Goal: Task Accomplishment & Management: Complete application form

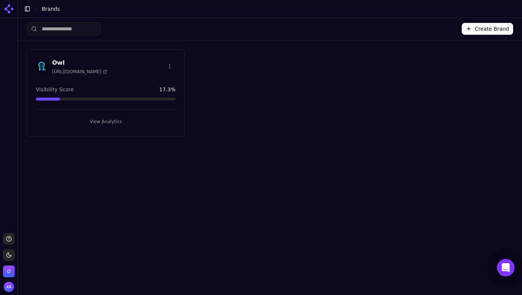
click at [59, 60] on h3 "Owl" at bounding box center [79, 62] width 55 height 9
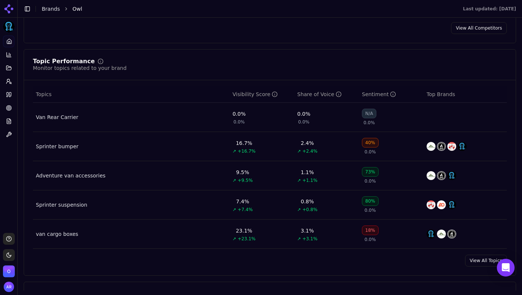
scroll to position [265, 0]
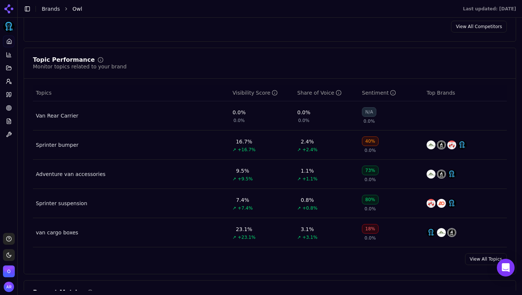
click at [370, 230] on div "18%" at bounding box center [370, 229] width 17 height 10
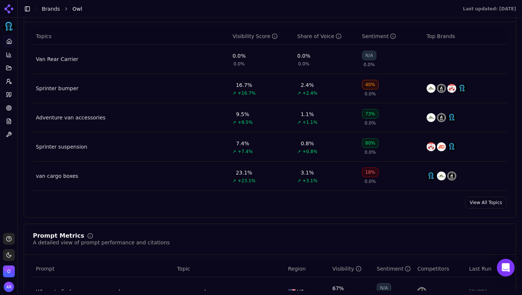
scroll to position [323, 0]
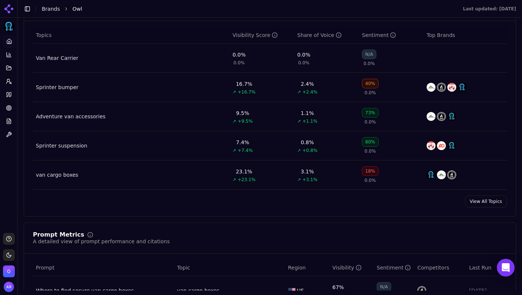
click at [479, 204] on link "View All Topics" at bounding box center [486, 202] width 42 height 12
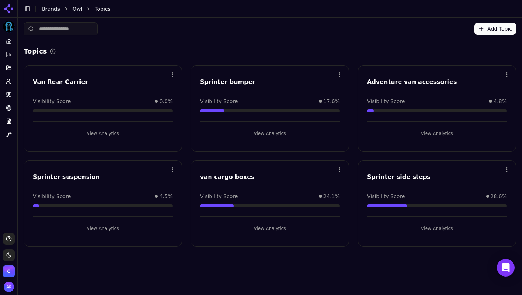
click at [114, 131] on button "View Analytics" at bounding box center [103, 134] width 140 height 12
click at [486, 28] on button "Add Topic" at bounding box center [496, 29] width 42 height 12
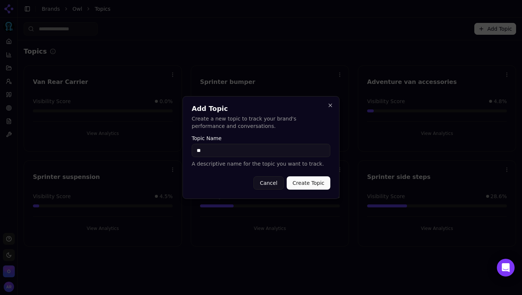
type input "*"
type input "**********"
click at [287, 176] on button "Create Topic" at bounding box center [309, 182] width 44 height 13
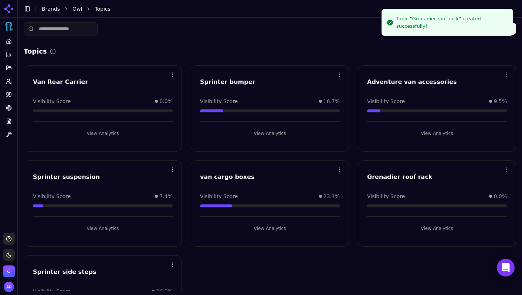
click at [354, 44] on div "Topics Open menu Van Rear Carrier Visibility Score 0.0% View Analytics Open men…" at bounding box center [270, 193] width 505 height 307
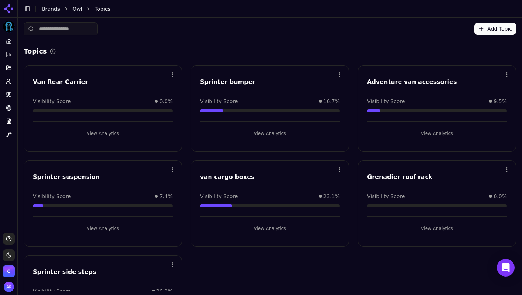
click at [495, 27] on button "Add Topic" at bounding box center [496, 29] width 42 height 12
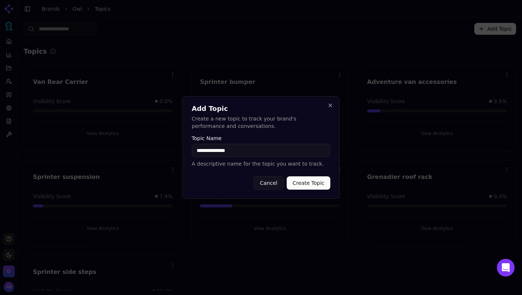
type input "**********"
click at [306, 183] on button "Create Topic" at bounding box center [309, 182] width 44 height 13
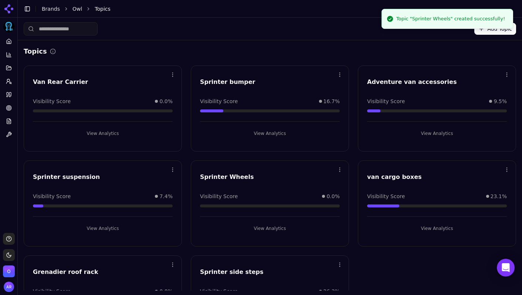
click at [488, 33] on button "Add Topic" at bounding box center [496, 29] width 42 height 12
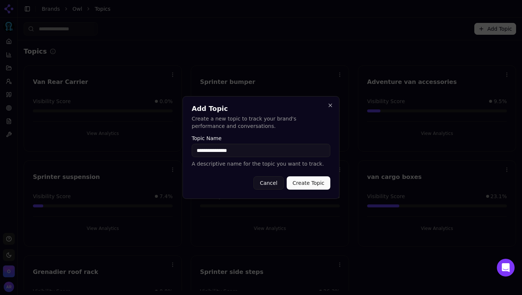
type input "**********"
click at [287, 176] on button "Create Topic" at bounding box center [309, 182] width 44 height 13
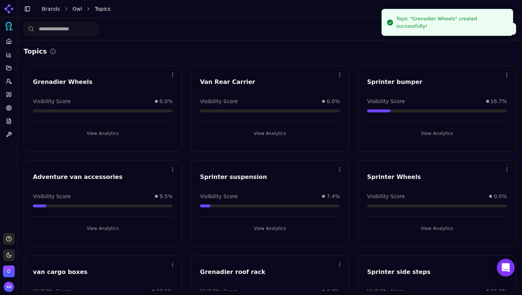
click at [482, 30] on button "Add Topic" at bounding box center [496, 29] width 42 height 12
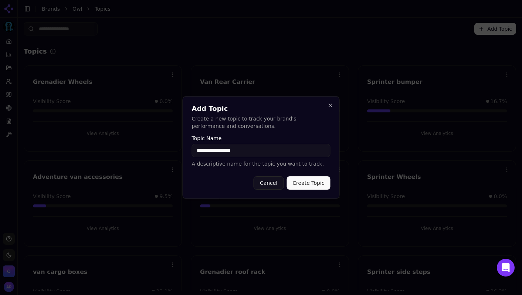
type input "**********"
click at [287, 176] on button "Create Topic" at bounding box center [309, 182] width 44 height 13
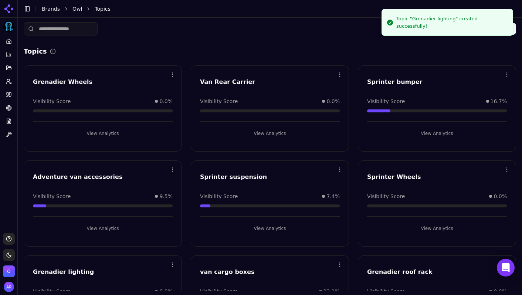
click at [485, 32] on button "Add Topic" at bounding box center [496, 29] width 42 height 12
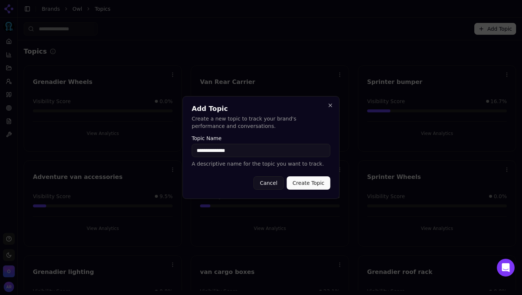
type input "**********"
click at [287, 176] on button "Create Topic" at bounding box center [309, 182] width 44 height 13
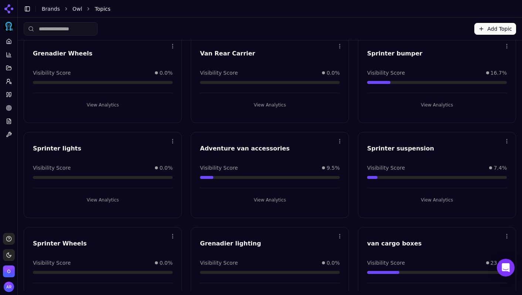
scroll to position [12, 0]
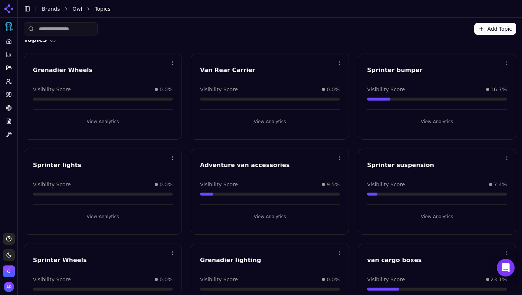
click at [483, 26] on button "Add Topic" at bounding box center [496, 29] width 42 height 12
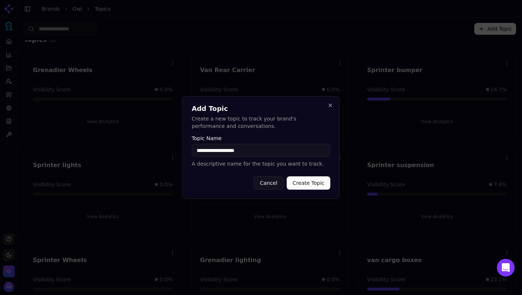
type input "**********"
click at [287, 176] on button "Create Topic" at bounding box center [309, 182] width 44 height 13
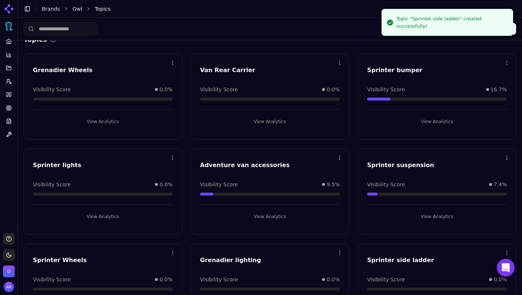
scroll to position [0, 0]
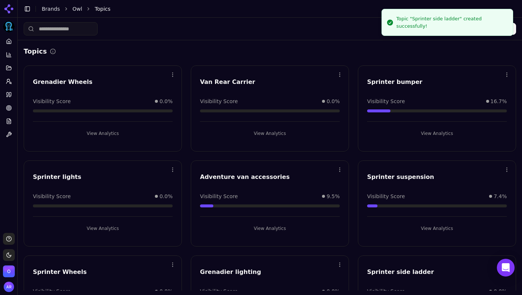
click at [512, 31] on li "Topic "Sprinter side ladder" created successfully!" at bounding box center [448, 22] width 132 height 27
click at [517, 30] on div "Add Topic" at bounding box center [270, 29] width 505 height 22
click at [515, 30] on button "Add Topic" at bounding box center [496, 29] width 42 height 12
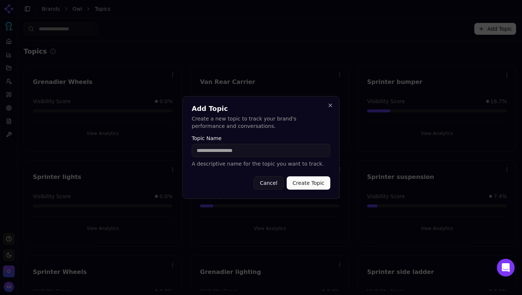
type input "*"
type input "**********"
click at [317, 184] on button "Create Topic" at bounding box center [309, 182] width 44 height 13
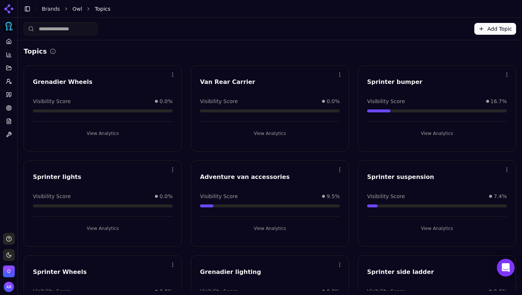
click at [8, 8] on icon at bounding box center [9, 9] width 12 height 12
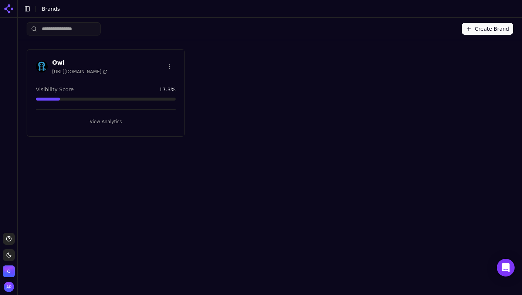
click at [61, 61] on h3 "Owl" at bounding box center [79, 62] width 55 height 9
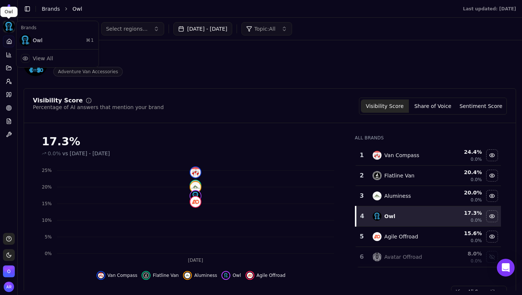
click at [8, 25] on html "Owl Platform Home Competition Topics Prompts Citations Optimize Reports Toolbox…" at bounding box center [261, 147] width 522 height 295
click at [32, 57] on div "View All" at bounding box center [57, 58] width 79 height 15
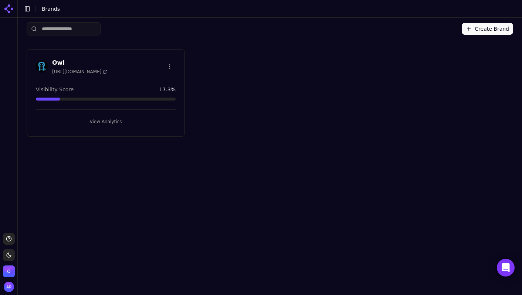
click at [466, 27] on button "Create Brand" at bounding box center [487, 29] width 51 height 12
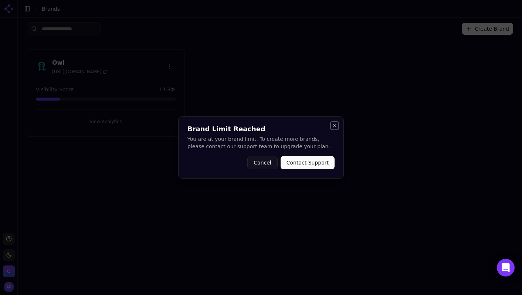
click at [333, 124] on button "Close" at bounding box center [335, 126] width 6 height 6
